Goal: Information Seeking & Learning: Learn about a topic

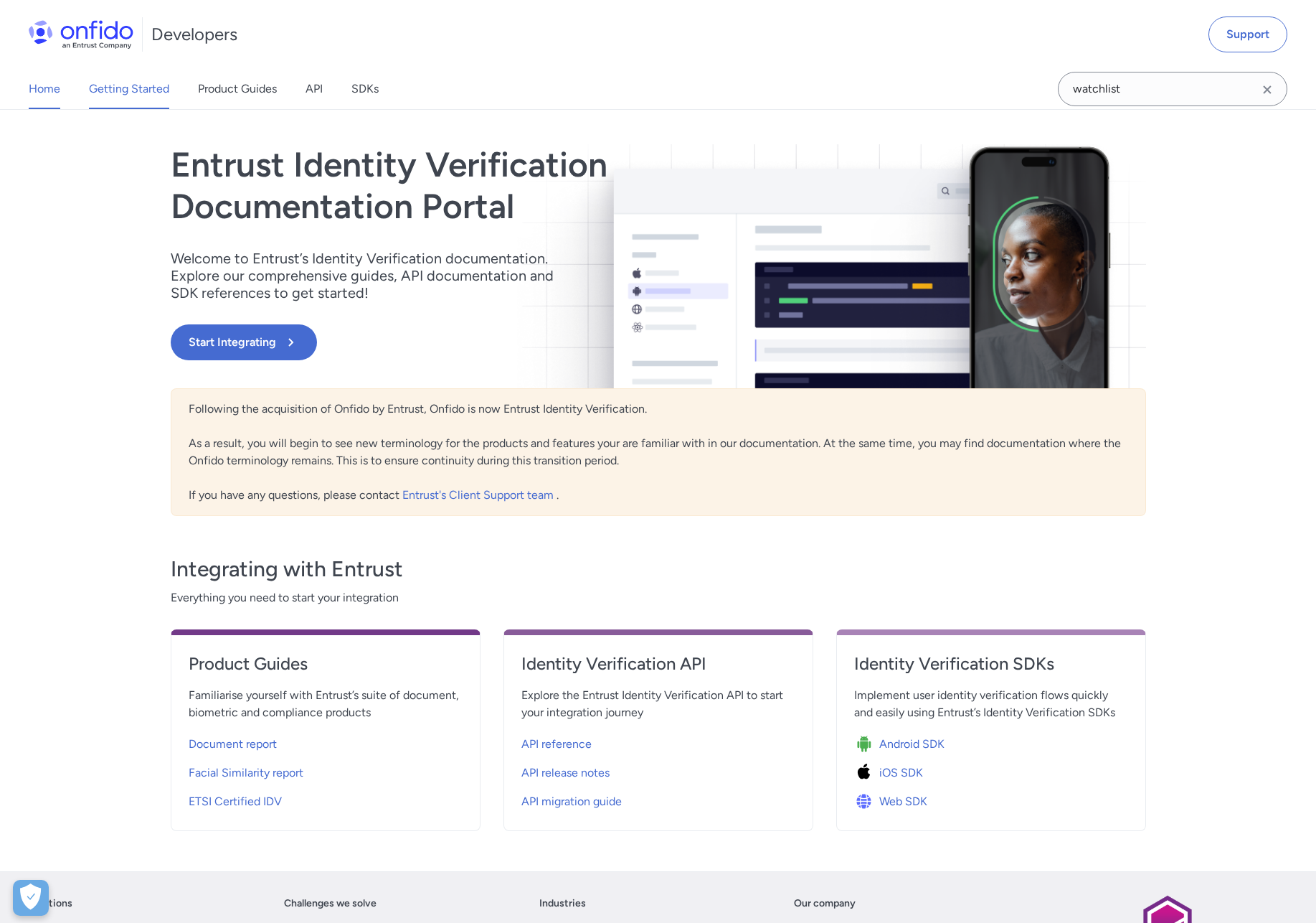
click at [113, 84] on link "Getting Started" at bounding box center [129, 89] width 81 height 40
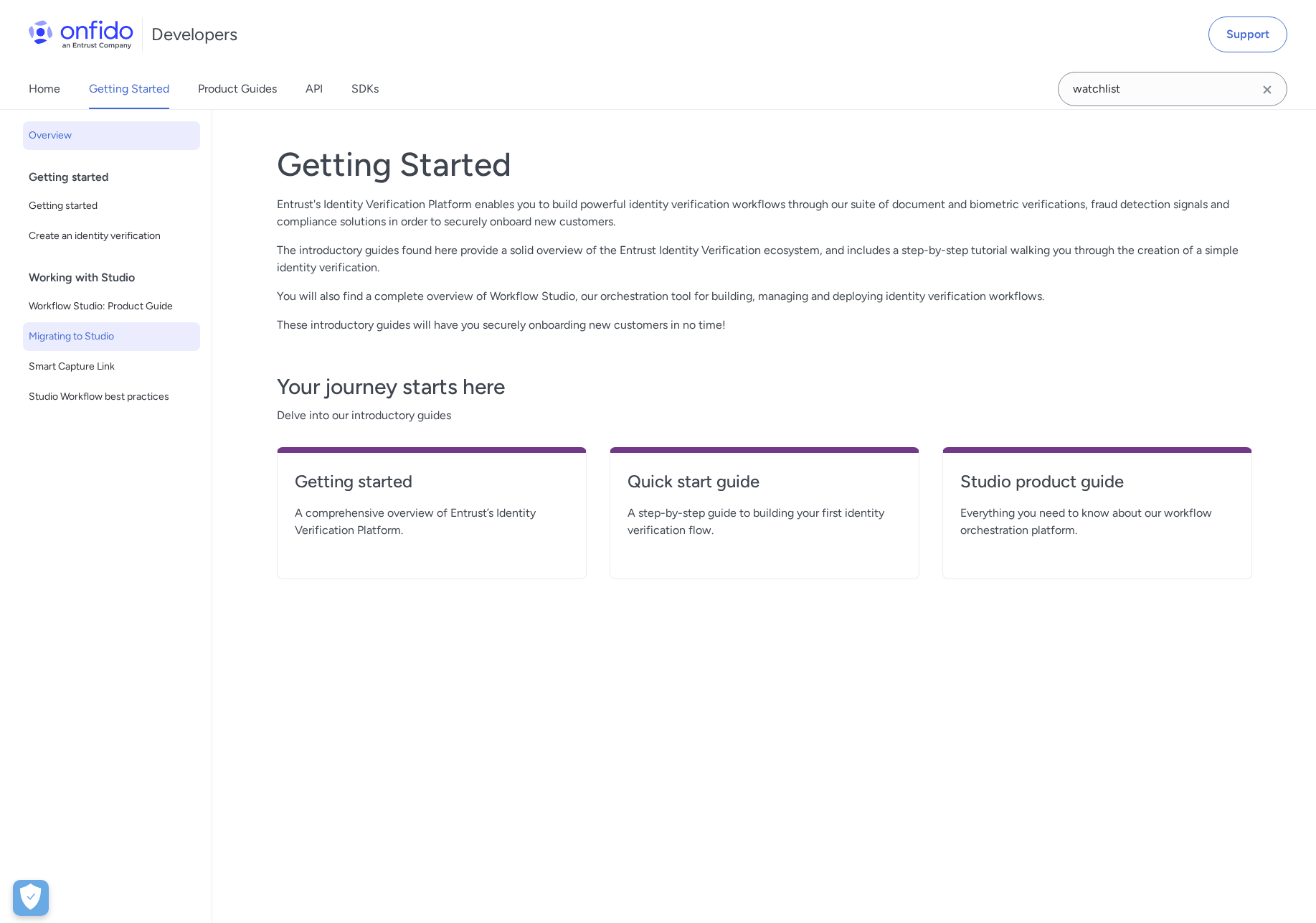
click at [62, 334] on span "Migrating to Studio" at bounding box center [111, 336] width 166 height 17
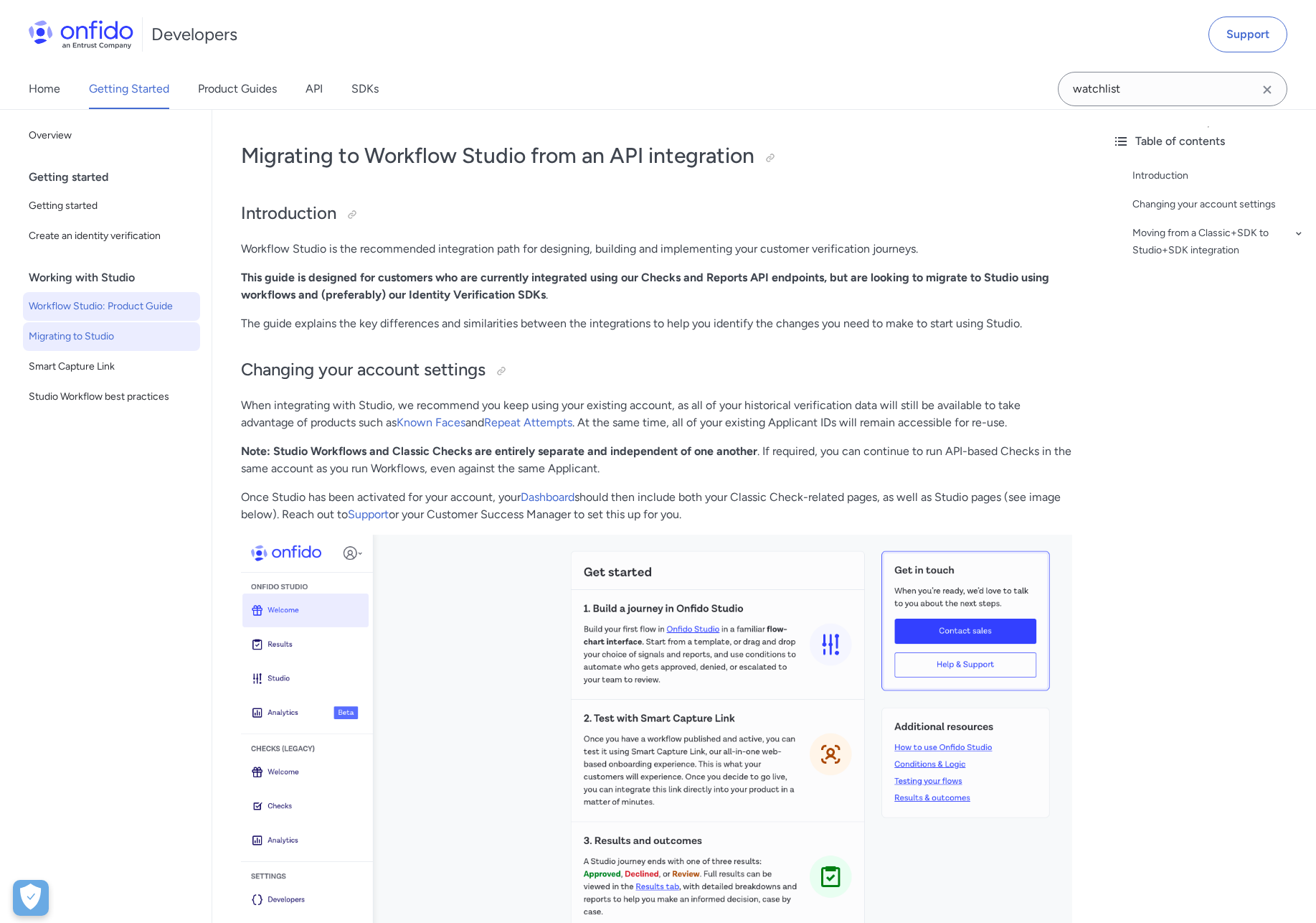
click at [130, 304] on span "Workflow Studio: Product Guide" at bounding box center [111, 306] width 166 height 17
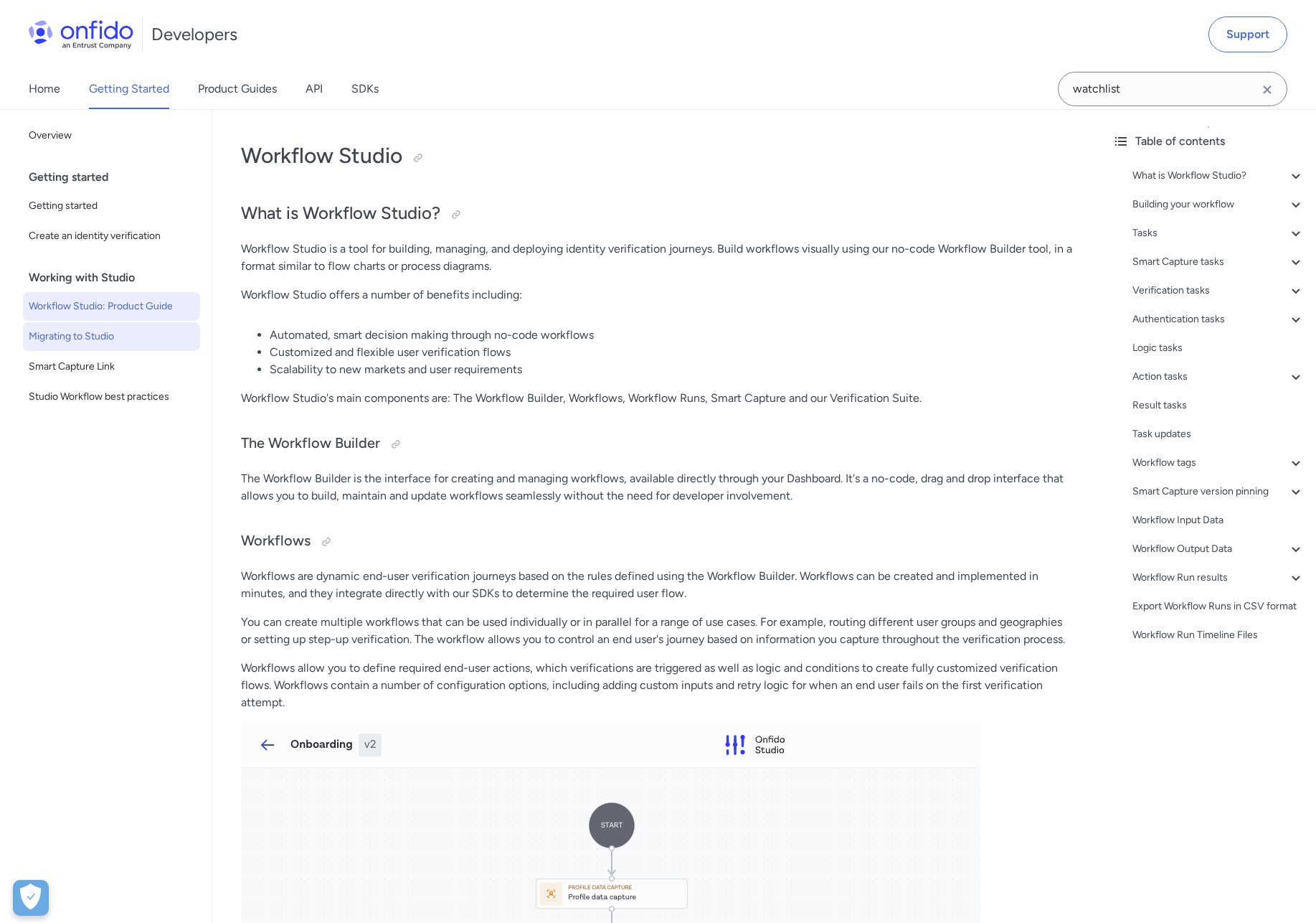
click at [85, 335] on span "Migrating to Studio" at bounding box center [111, 336] width 166 height 17
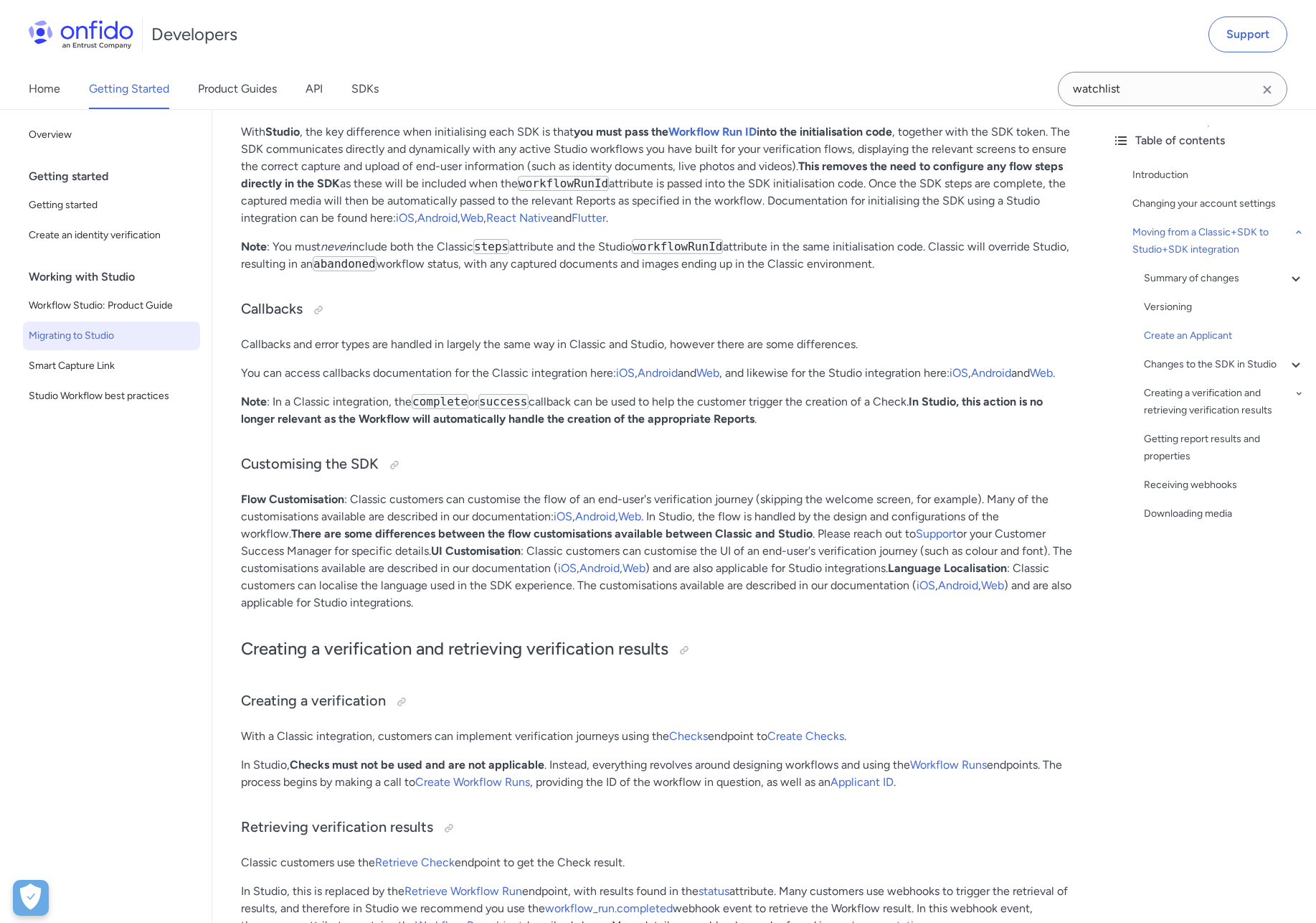
scroll to position [3908, 0]
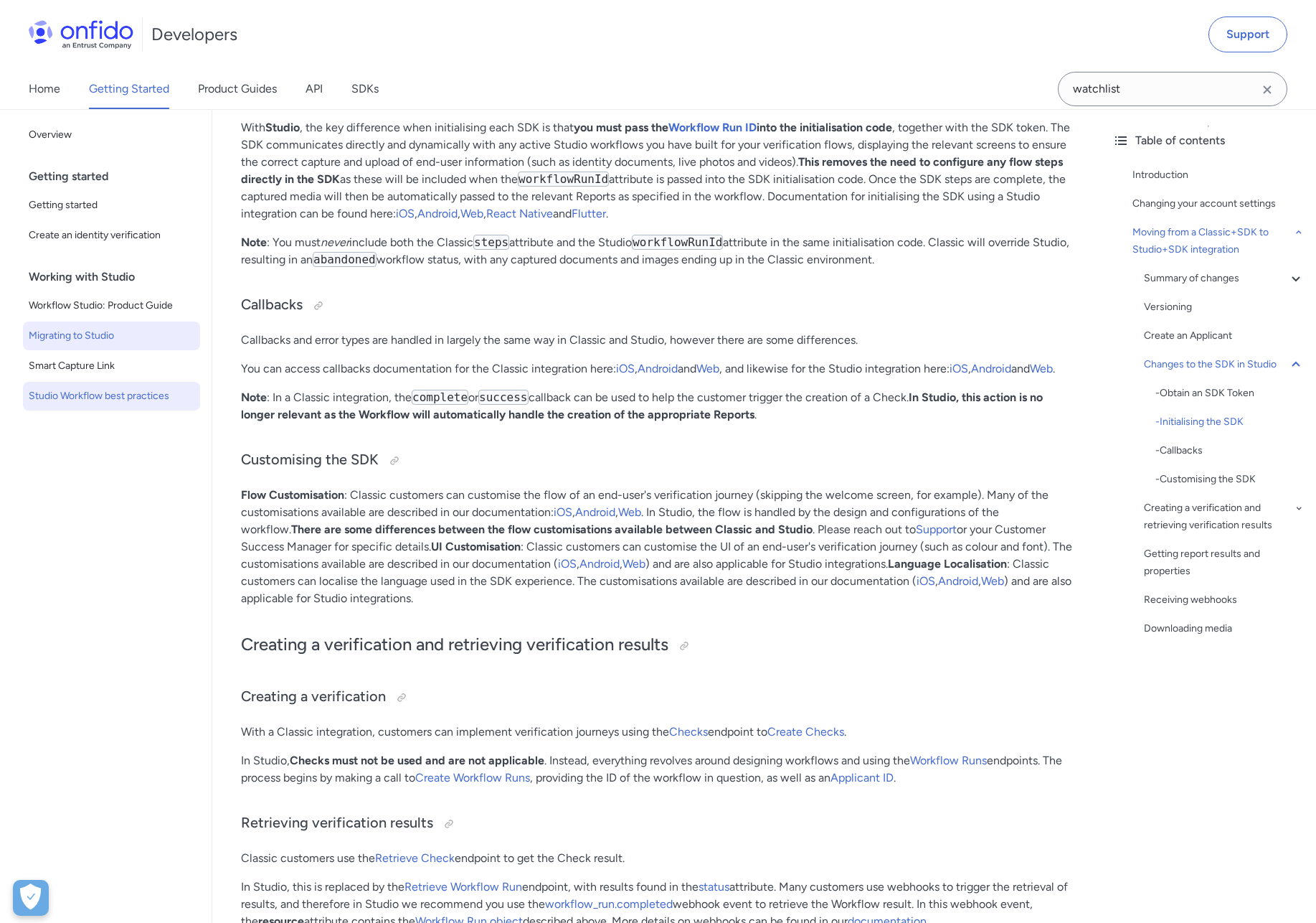
click at [95, 397] on span "Studio Workflow best practices" at bounding box center [111, 396] width 166 height 17
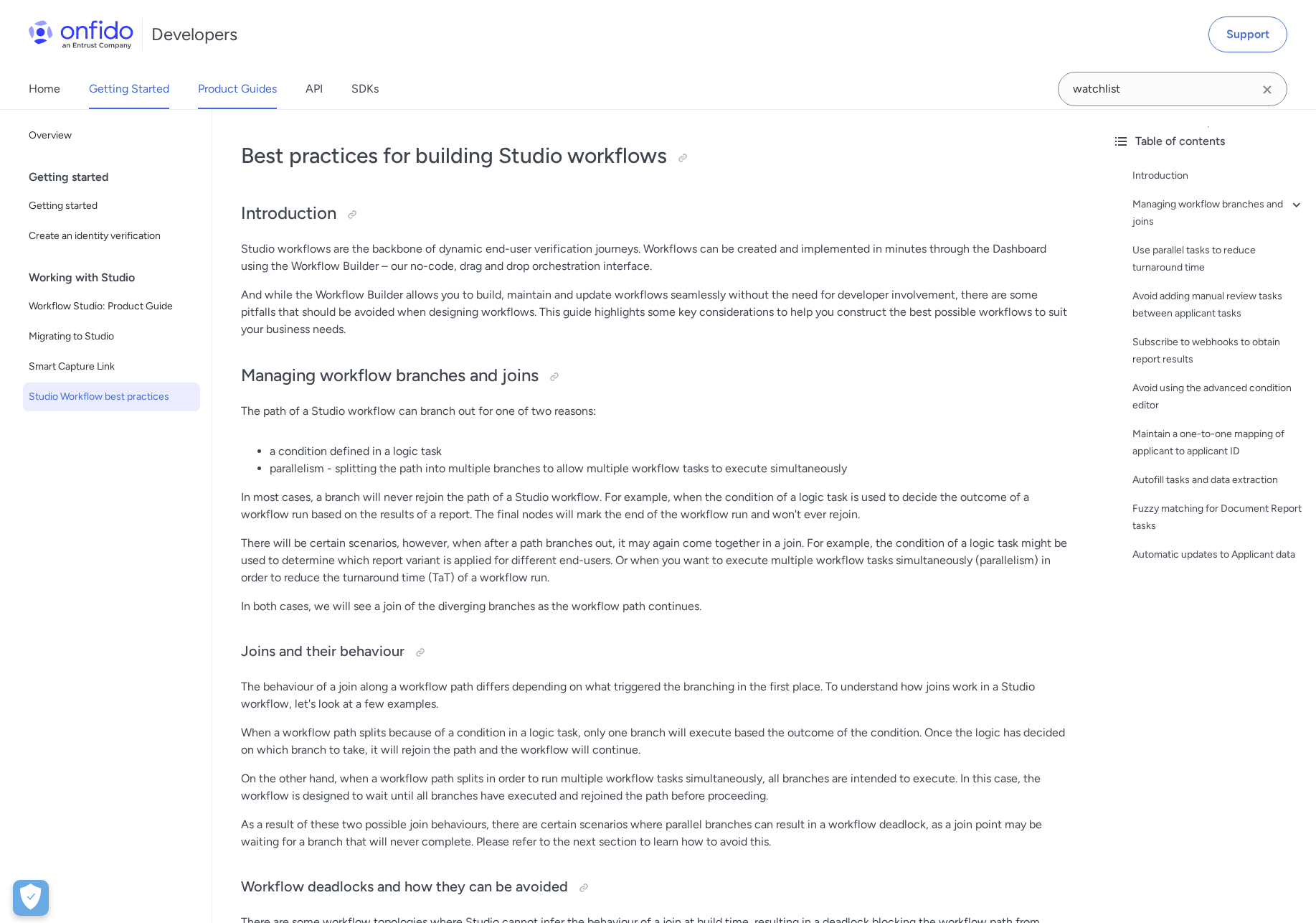
click at [252, 87] on link "Product Guides" at bounding box center [237, 89] width 79 height 40
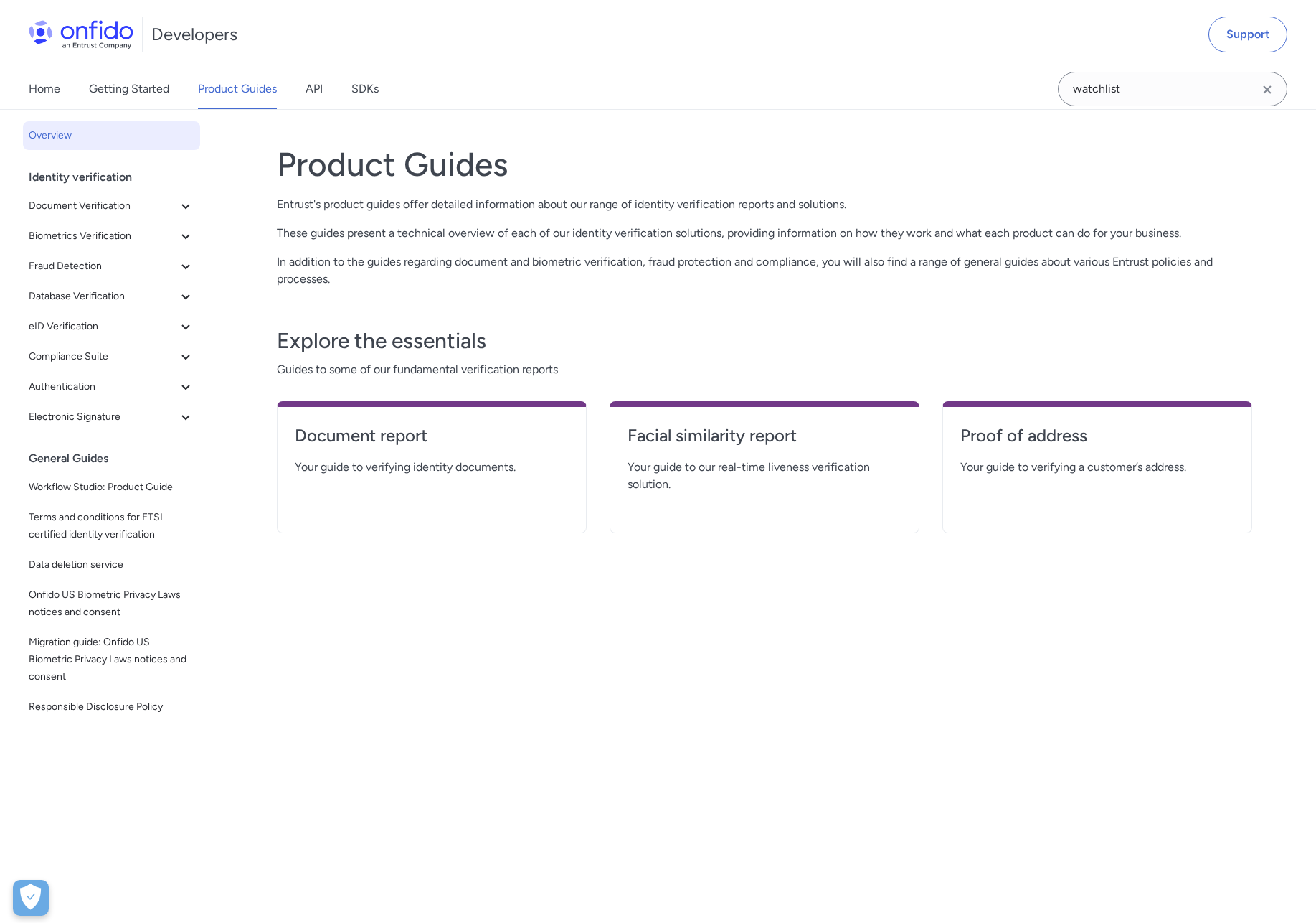
click at [328, 84] on div "Home Getting Started Product Guides API SDKs" at bounding box center [218, 89] width 436 height 40
click at [311, 92] on link "API" at bounding box center [314, 89] width 17 height 40
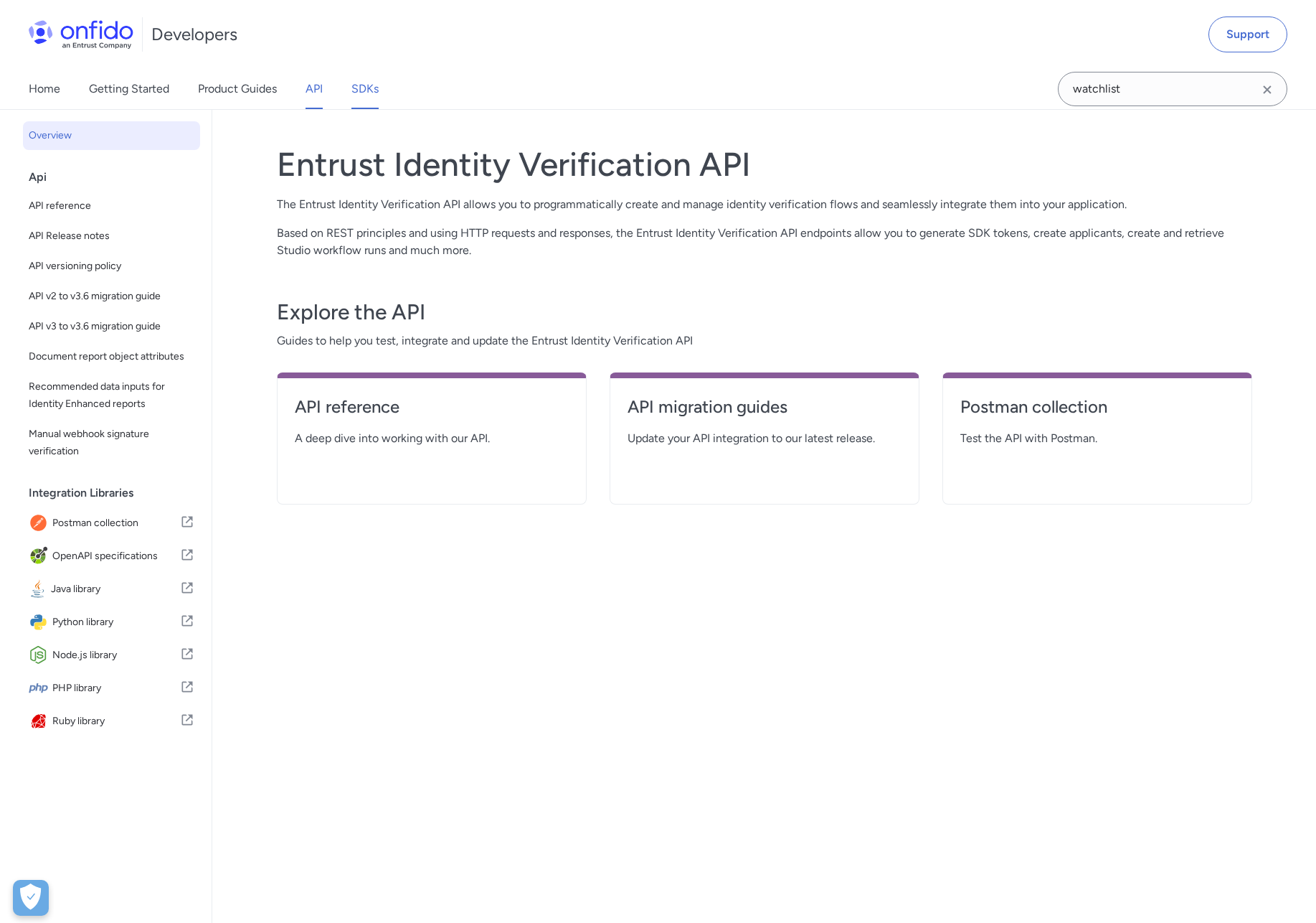
click at [363, 92] on link "SDKs" at bounding box center [365, 89] width 27 height 40
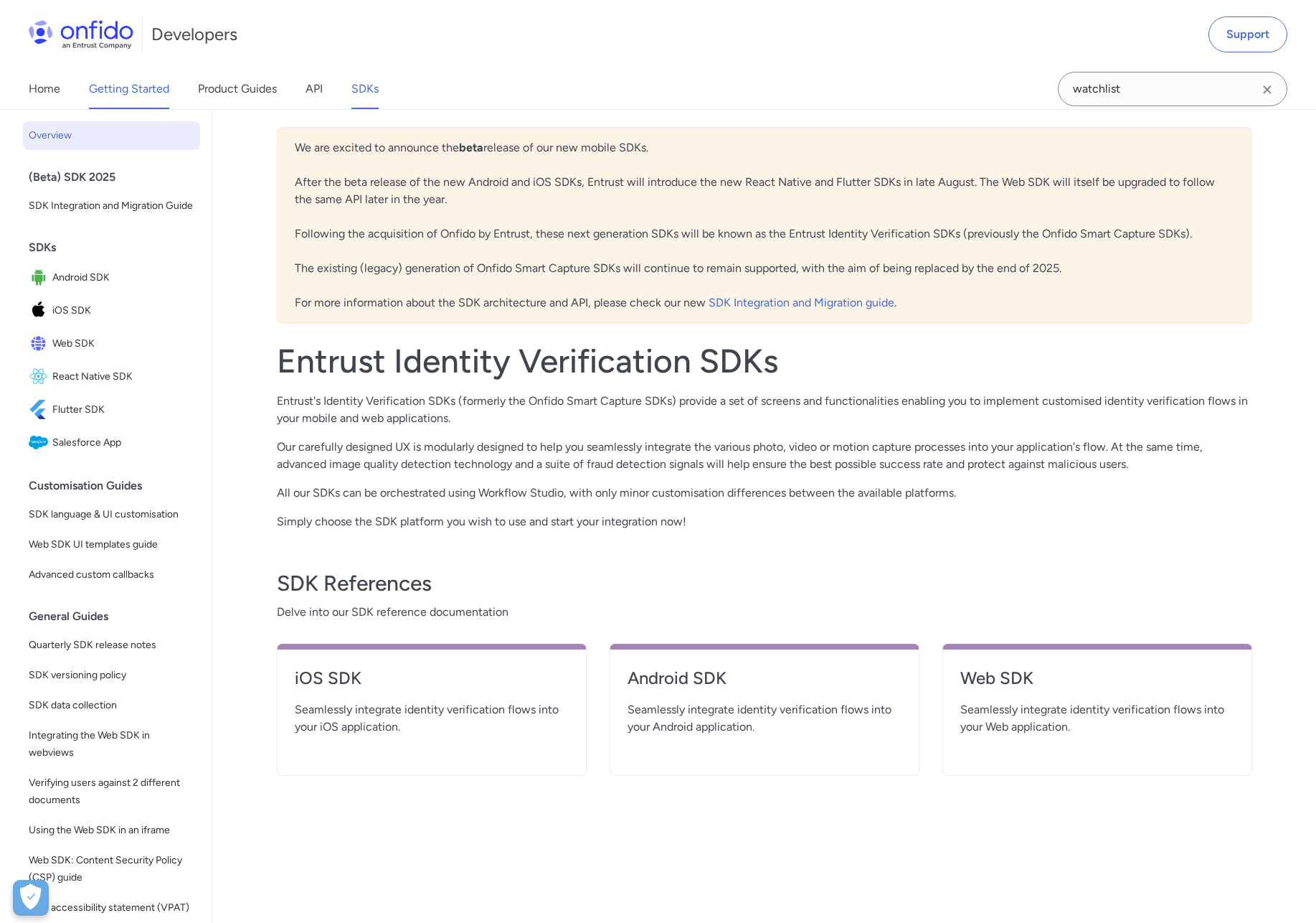
click at [102, 103] on link "Getting Started" at bounding box center [129, 89] width 81 height 40
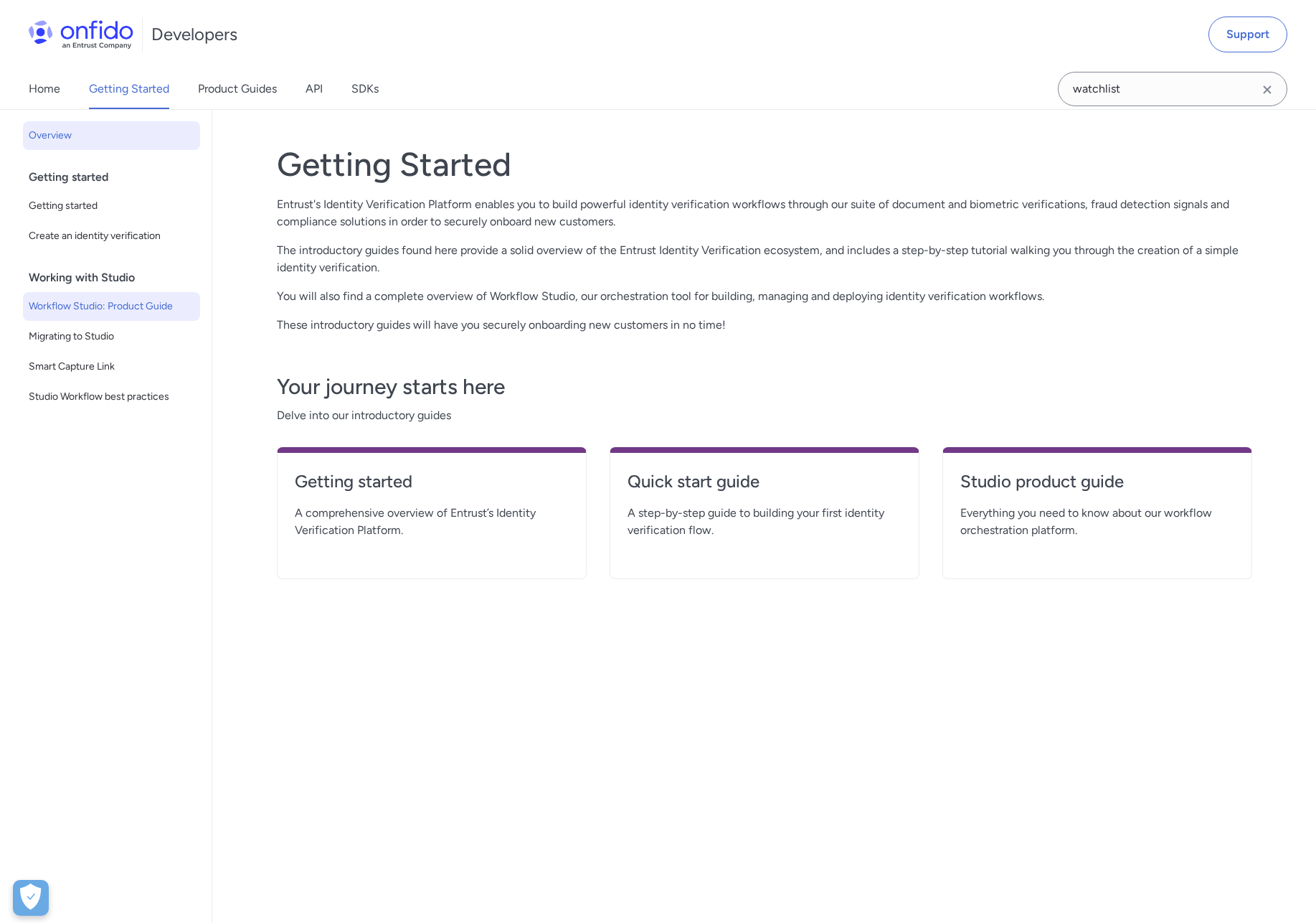
click at [108, 315] on span "Workflow Studio: Product Guide" at bounding box center [111, 306] width 166 height 17
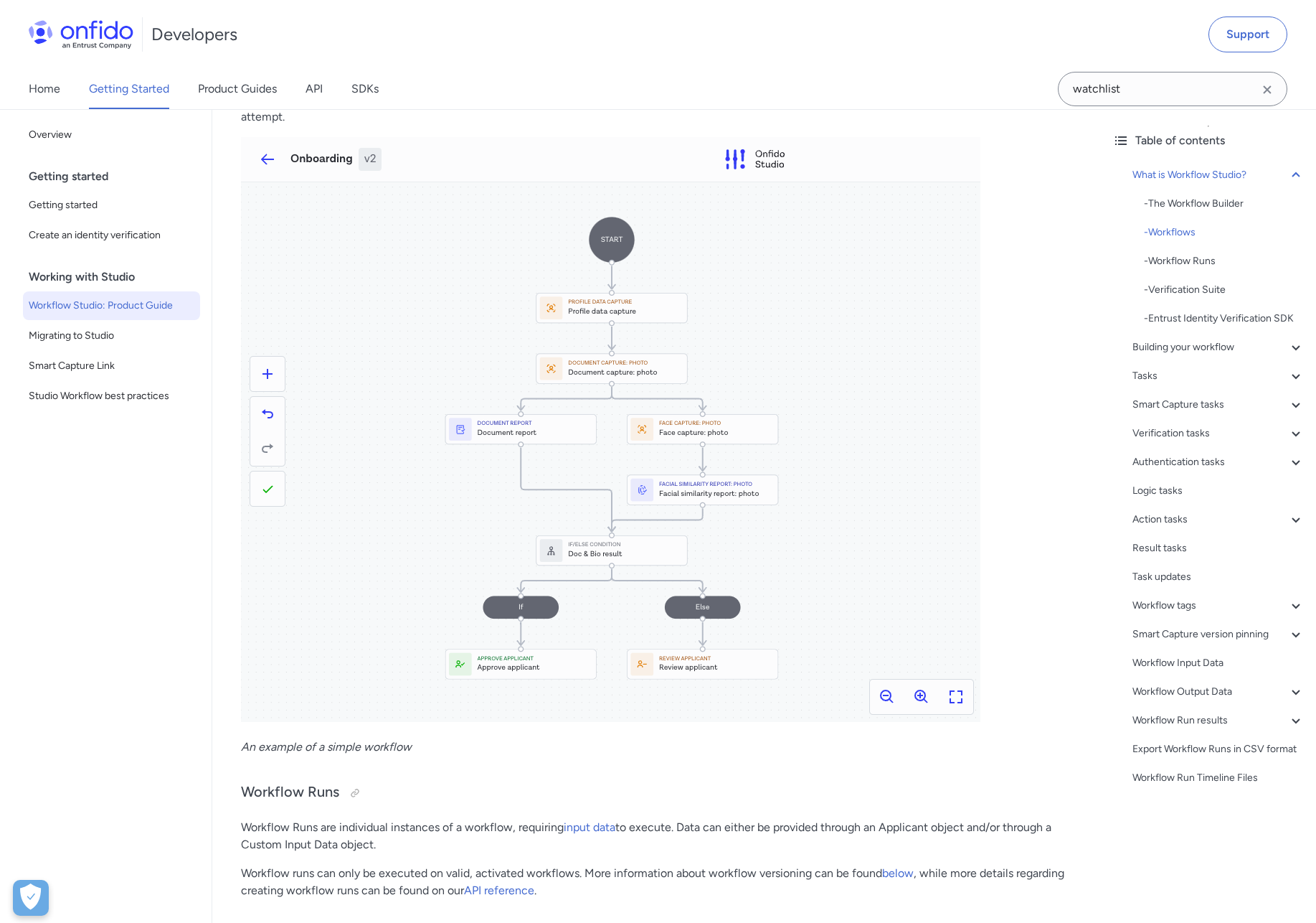
scroll to position [578, 0]
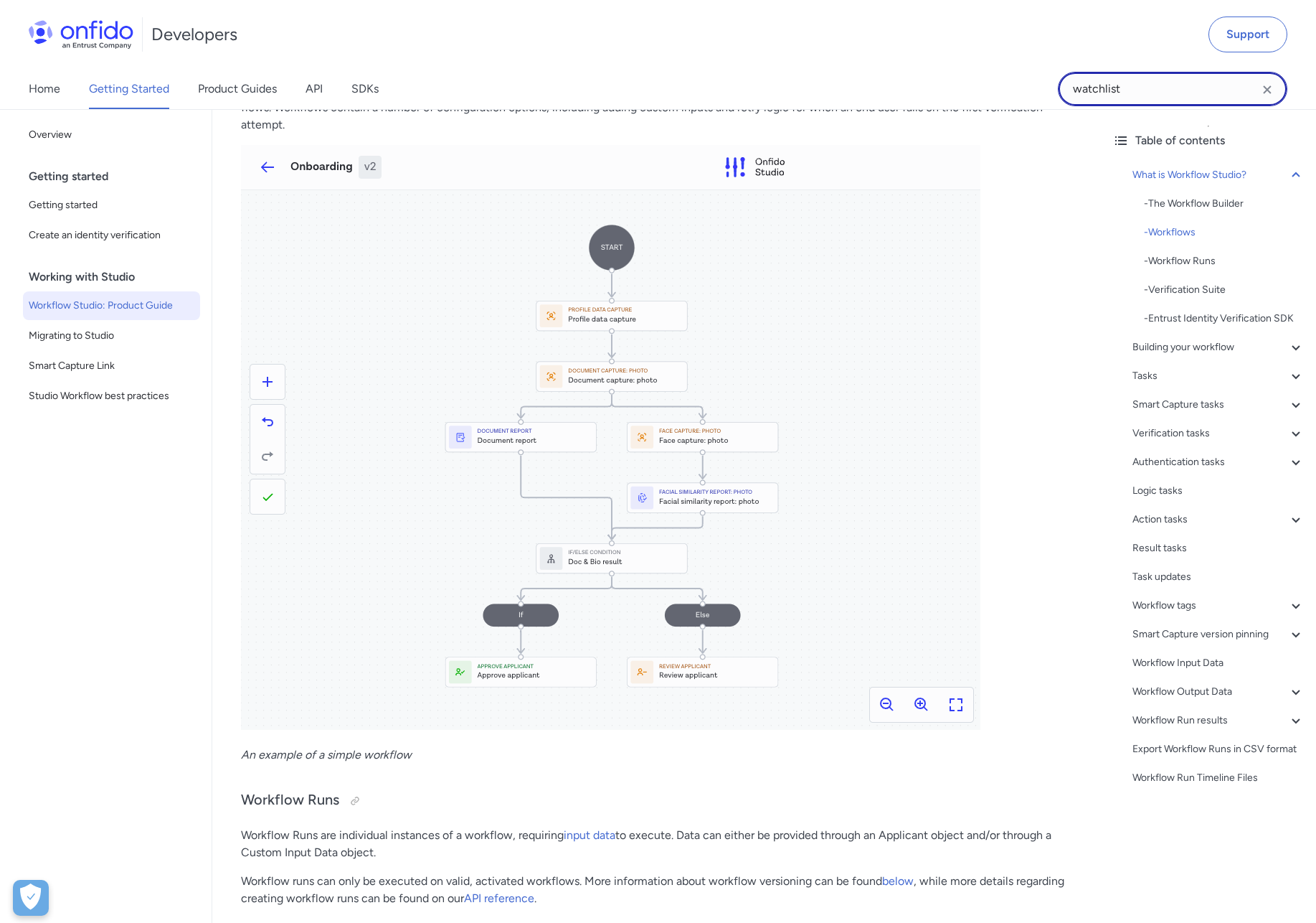
click at [1117, 97] on input "watchlist" at bounding box center [1172, 89] width 229 height 34
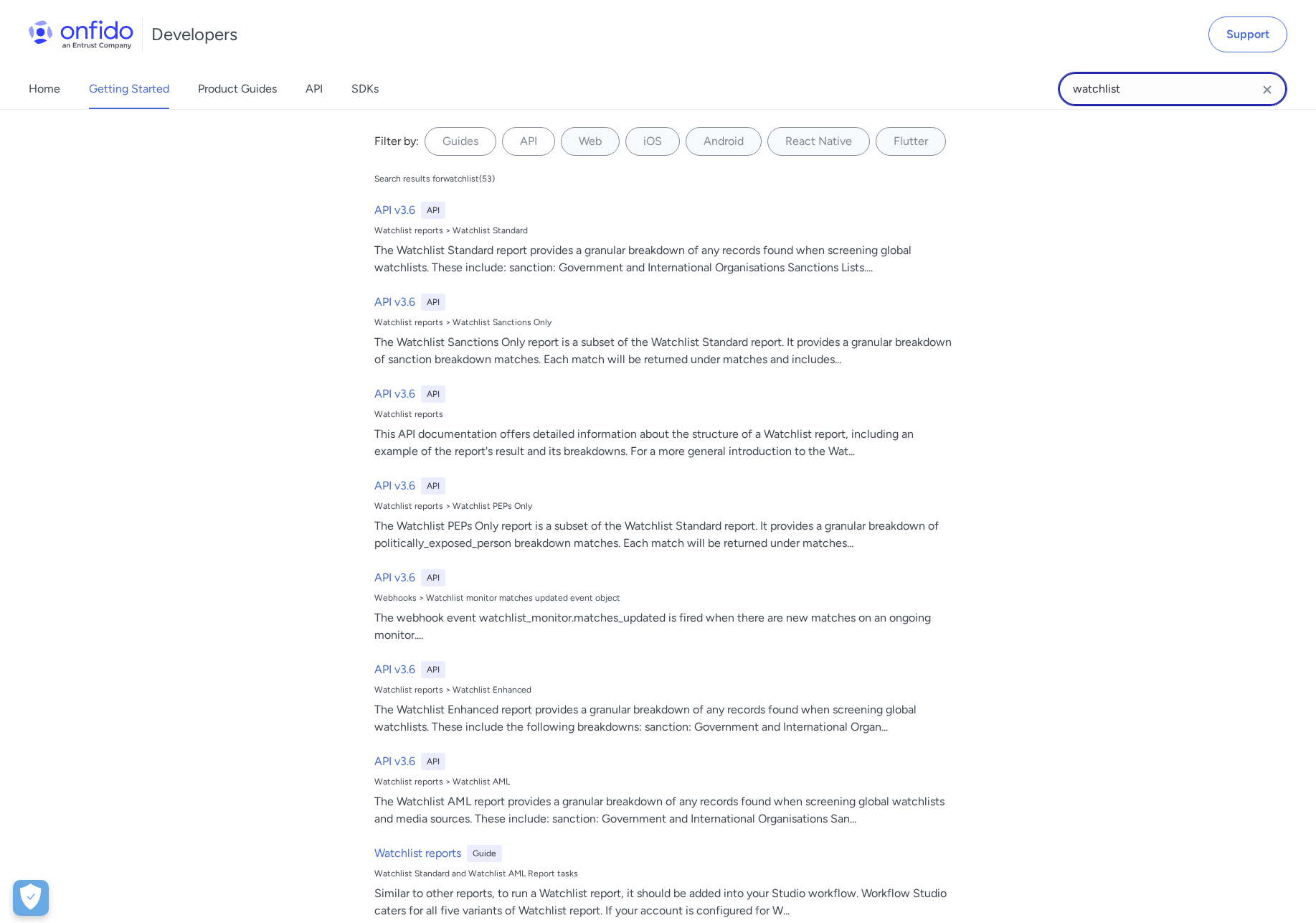
drag, startPoint x: 1126, startPoint y: 97, endPoint x: 925, endPoint y: 65, distance: 203.5
click at [925, 65] on div "Developers Support Home Getting Started Product Guides API SDKs watchlist watch…" at bounding box center [658, 55] width 1316 height 110
type input "spoofing"
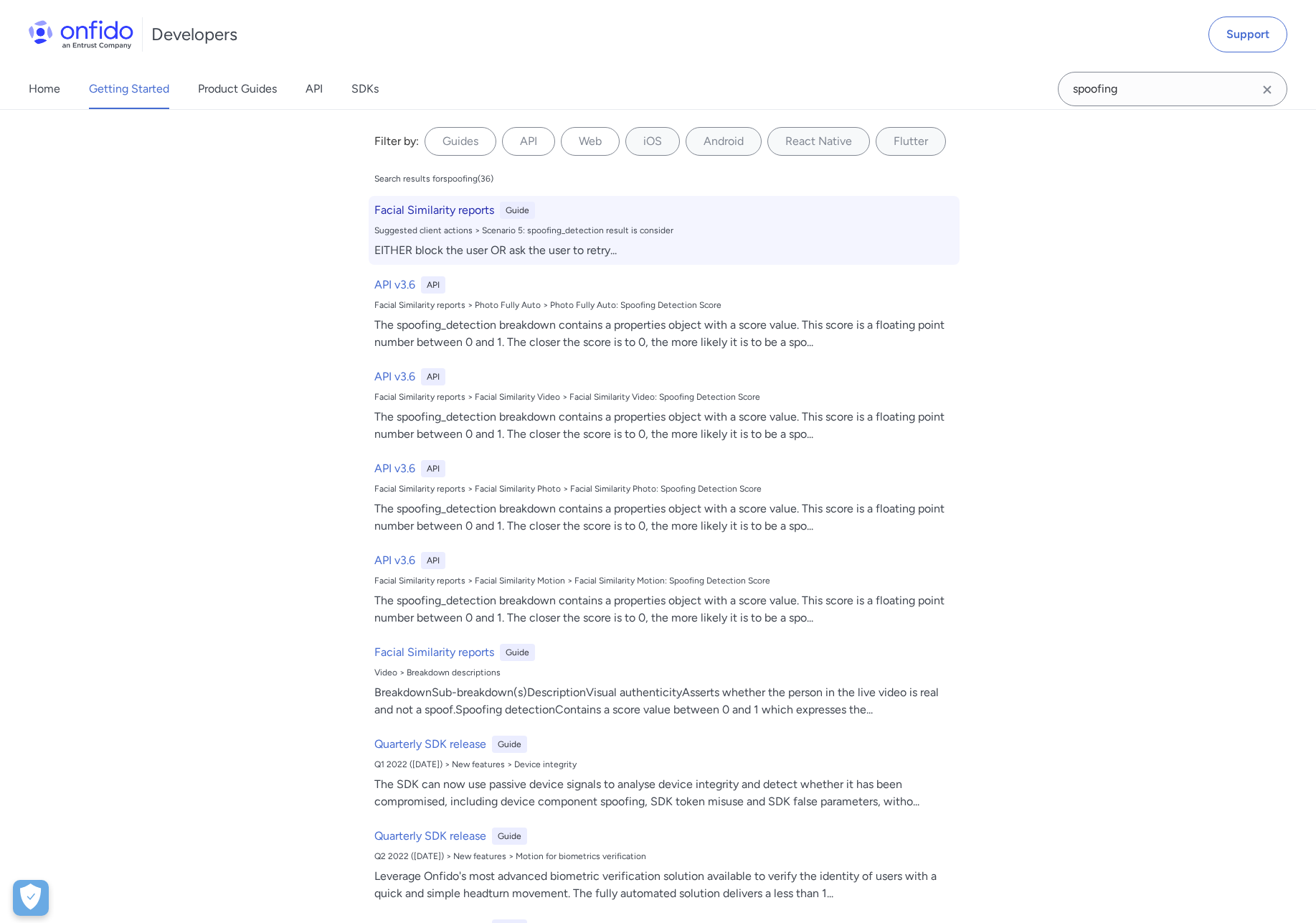
click at [408, 229] on div "Suggested client actions > Scenario 5: spoofing_detection result is consider" at bounding box center [664, 230] width 580 height 12
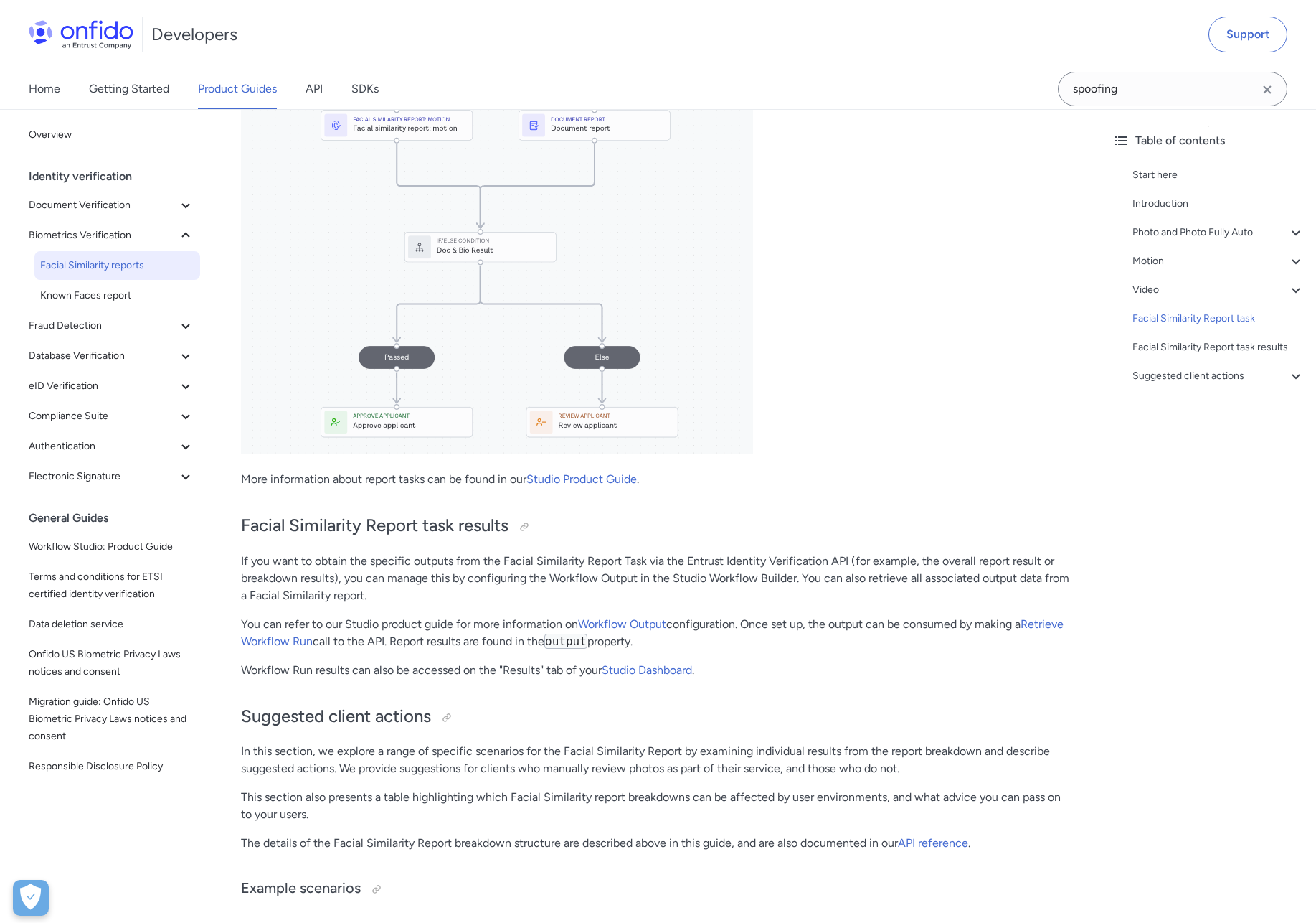
scroll to position [6012, 0]
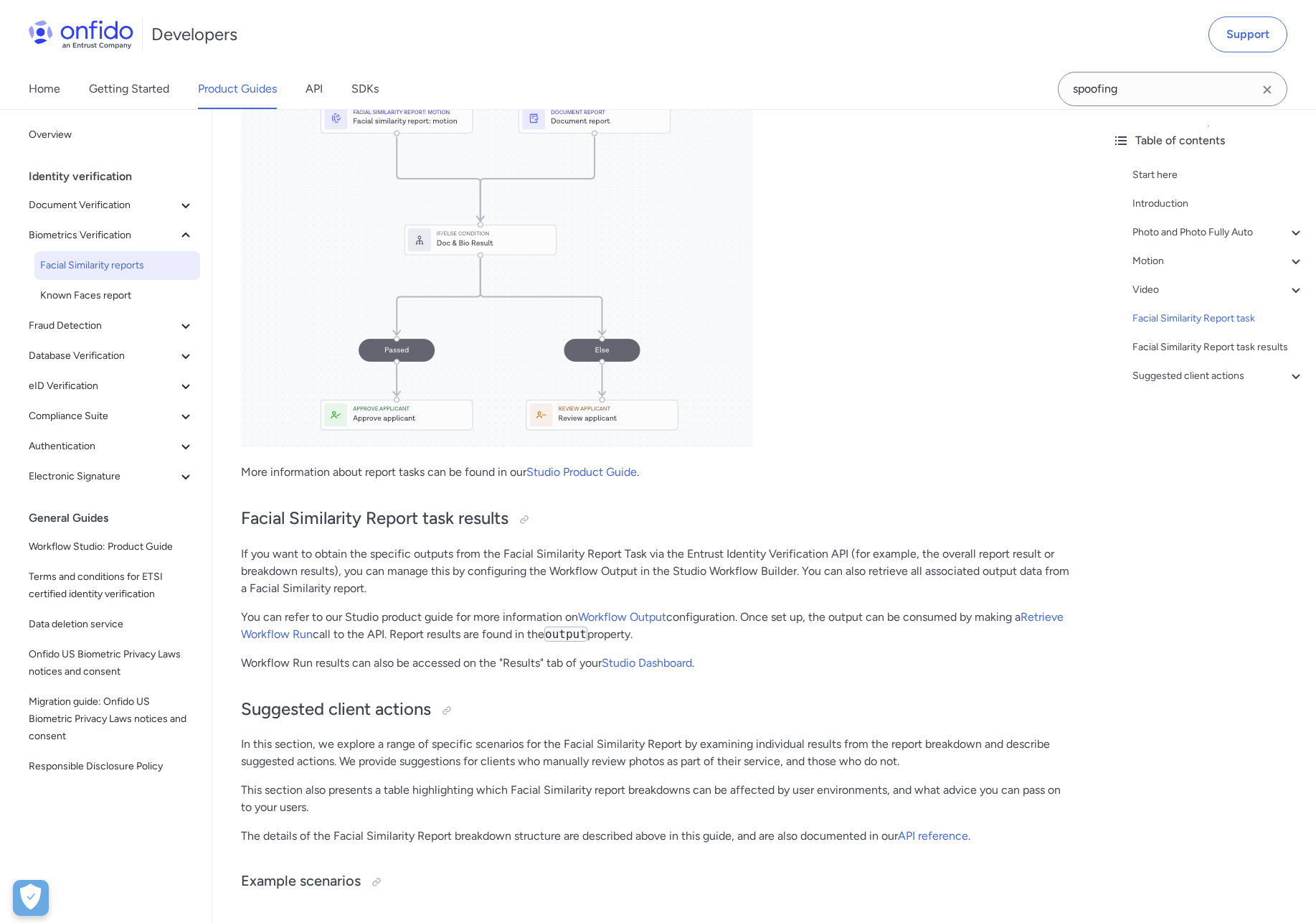
click at [1228, 356] on div "Start here Introduction Photo and Photo Fully Auto - Photo and Photo Fully Auto…" at bounding box center [1208, 278] width 192 height 235
click at [1228, 350] on div "Facial Similarity Report task results" at bounding box center [1219, 347] width 172 height 17
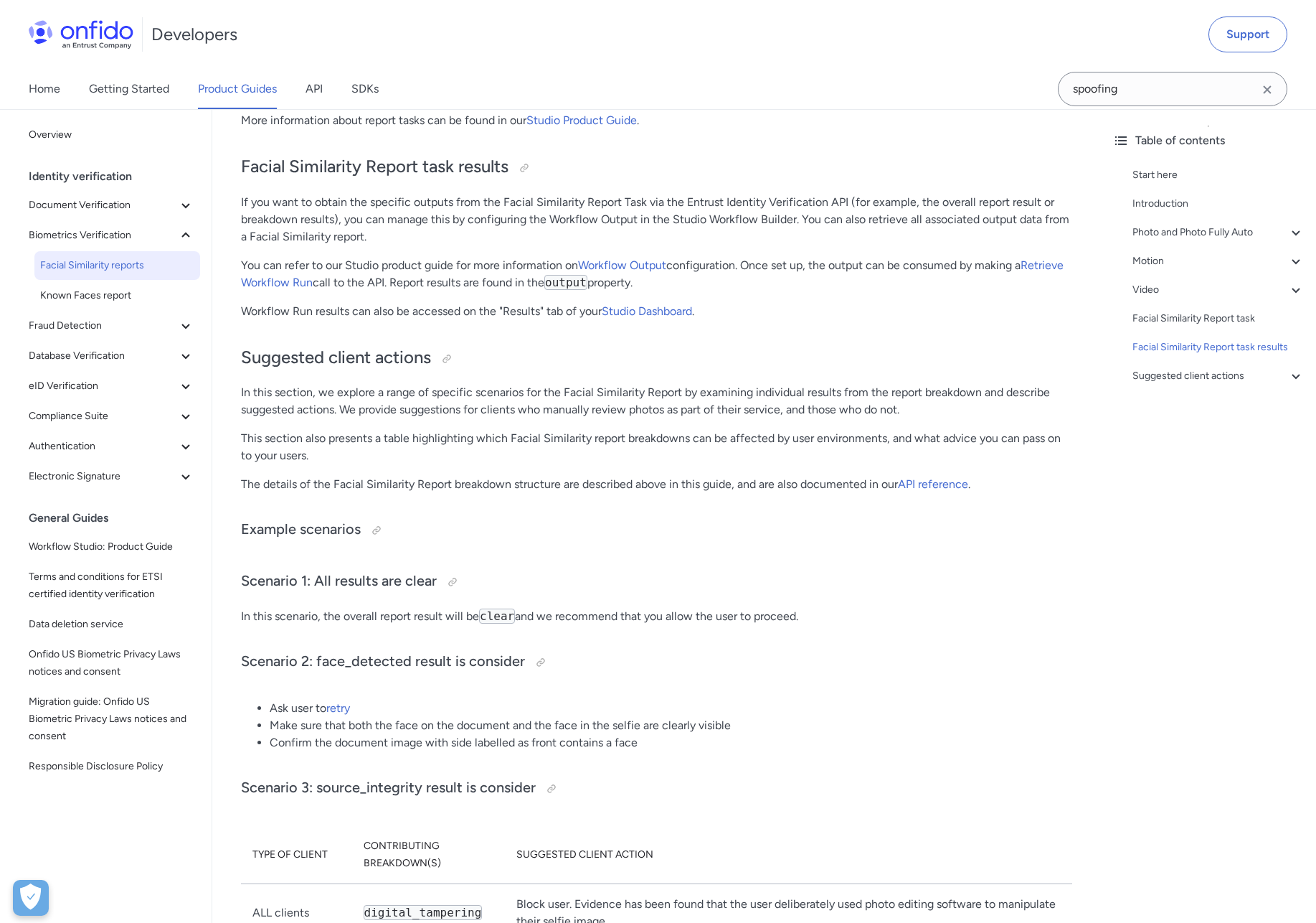
click at [715, 457] on p "This section also presents a table highlighting which Facial Similarity report …" at bounding box center [657, 446] width 831 height 34
